Goal: Task Accomplishment & Management: Manage account settings

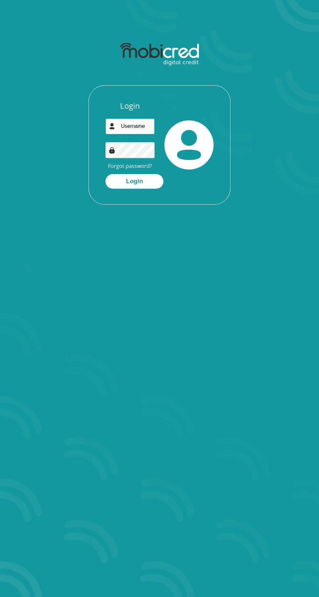
click at [124, 126] on input "email" at bounding box center [129, 126] width 49 height 16
type input "jodyarendse5135@gmail.com"
click at [105, 174] on button "Login" at bounding box center [134, 181] width 58 height 15
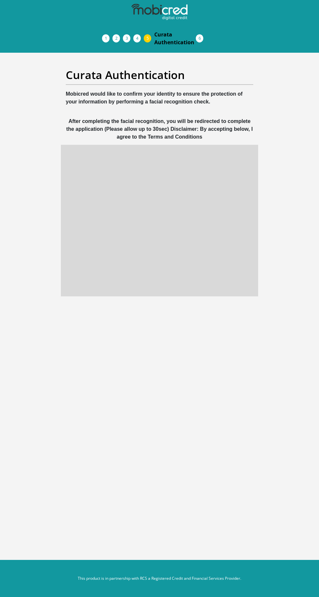
click at [0, 277] on section "Curata Authentication Mobicred would like to confirm your identity to ensure th…" at bounding box center [159, 186] width 319 height 267
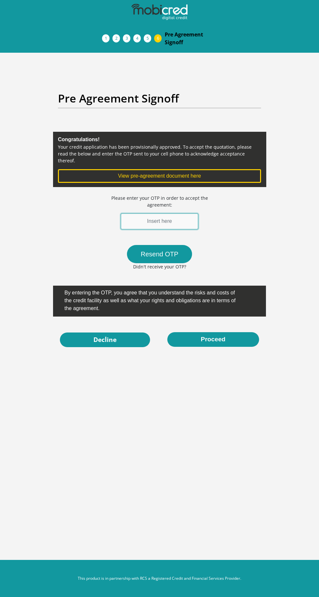
click at [147, 213] on input "text" at bounding box center [159, 221] width 77 height 16
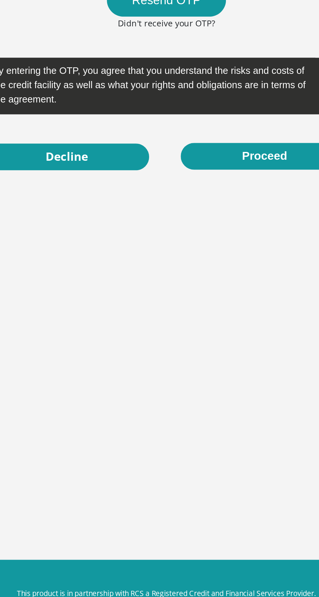
type input "354247"
click at [179, 338] on button "Proceed" at bounding box center [213, 339] width 92 height 15
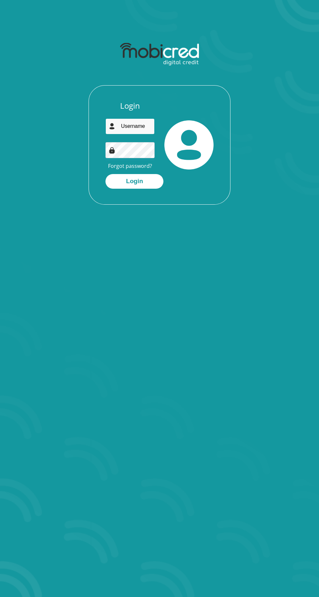
type input "[EMAIL_ADDRESS][DOMAIN_NAME]"
click at [105, 174] on button "Login" at bounding box center [134, 181] width 58 height 15
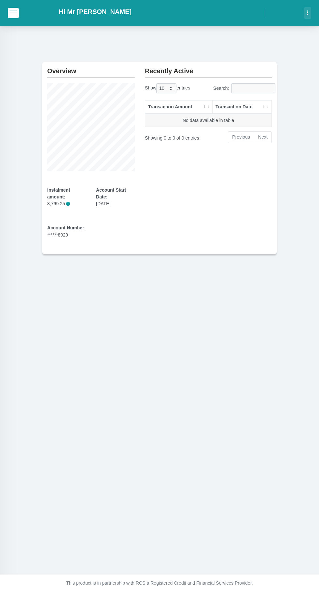
click at [305, 12] on button "button" at bounding box center [307, 12] width 7 height 11
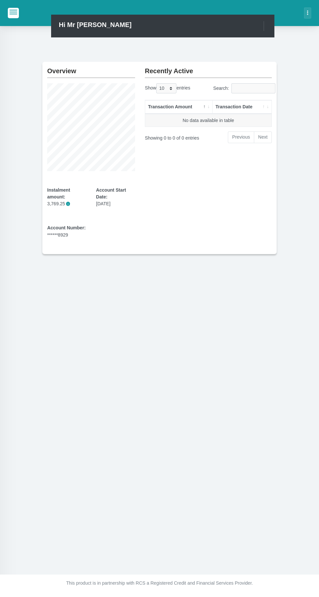
click at [13, 10] on span "button" at bounding box center [13, 10] width 8 height 1
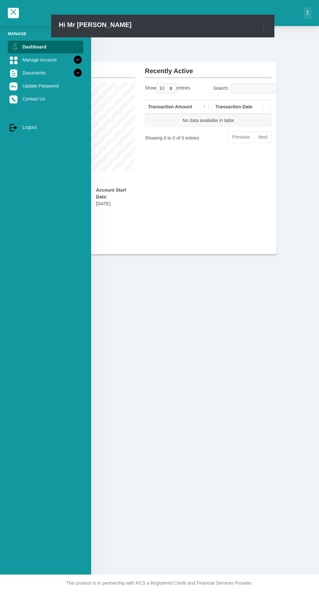
click at [17, 128] on icon at bounding box center [14, 128] width 6 height 4
